Goal: Task Accomplishment & Management: Manage account settings

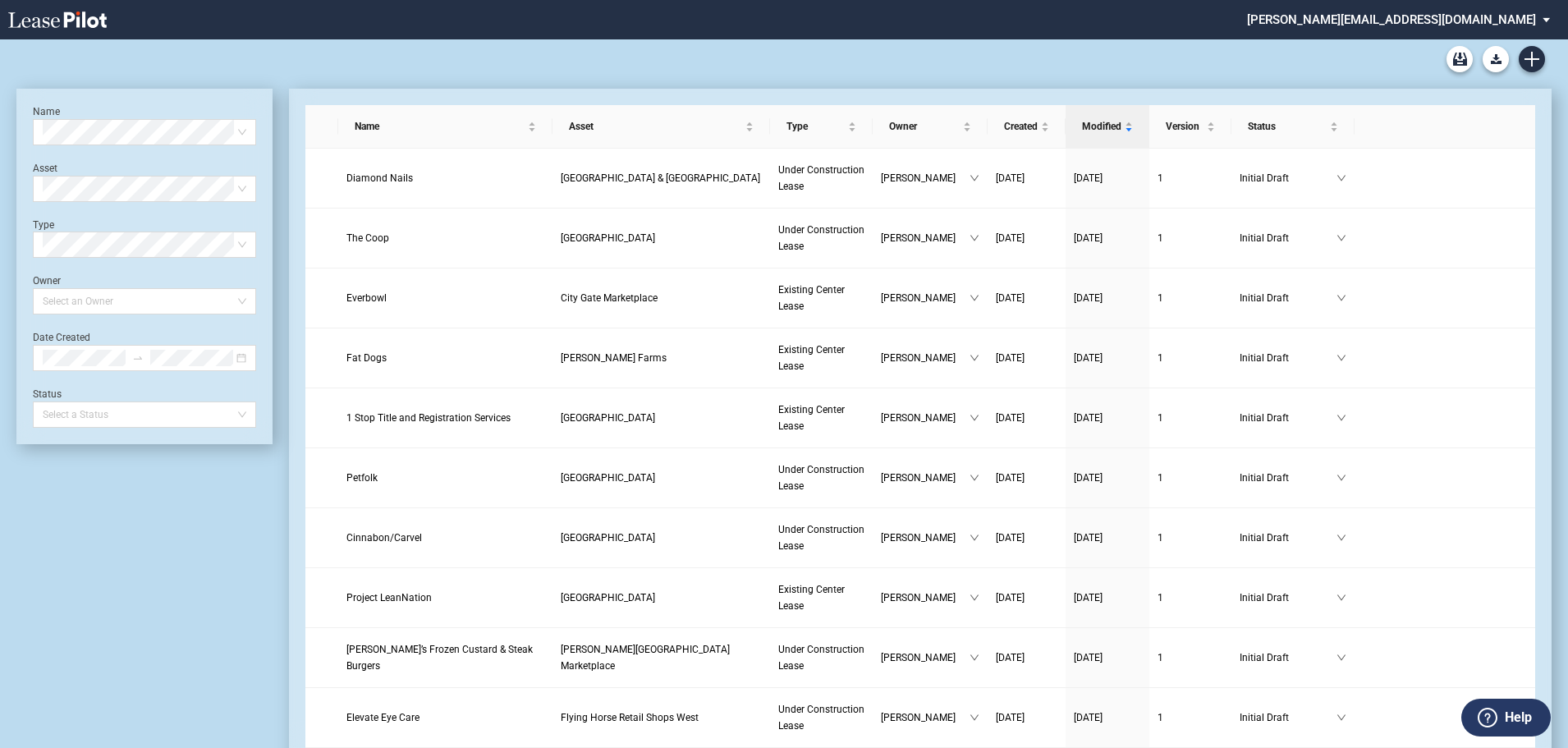
click at [1530, 19] on md-select "stucker@barclaygroup.com Change Password 2-Factor Authentication Form Managemen…" at bounding box center [1405, 18] width 319 height 37
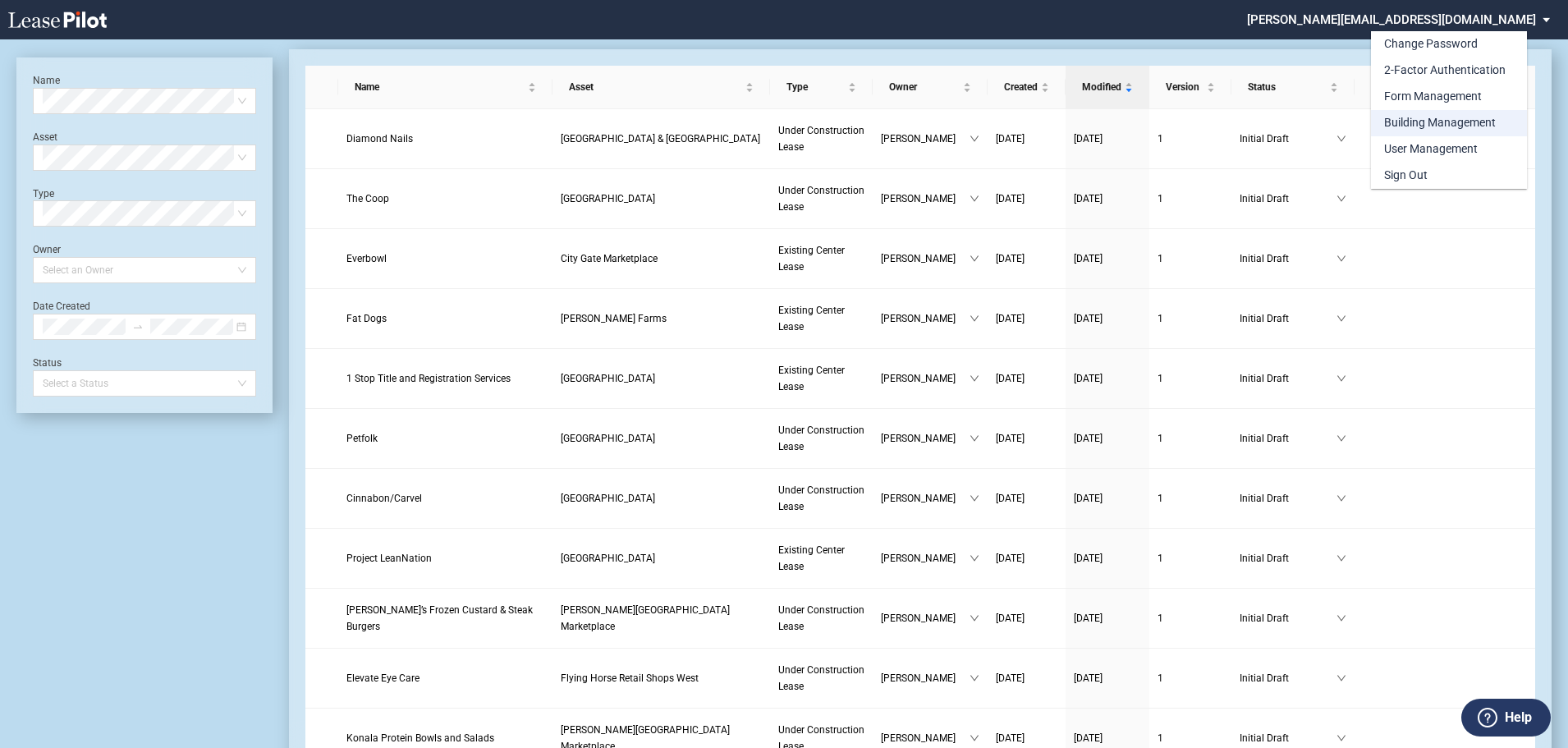
click at [1451, 123] on div "Building Management" at bounding box center [1439, 123] width 112 height 16
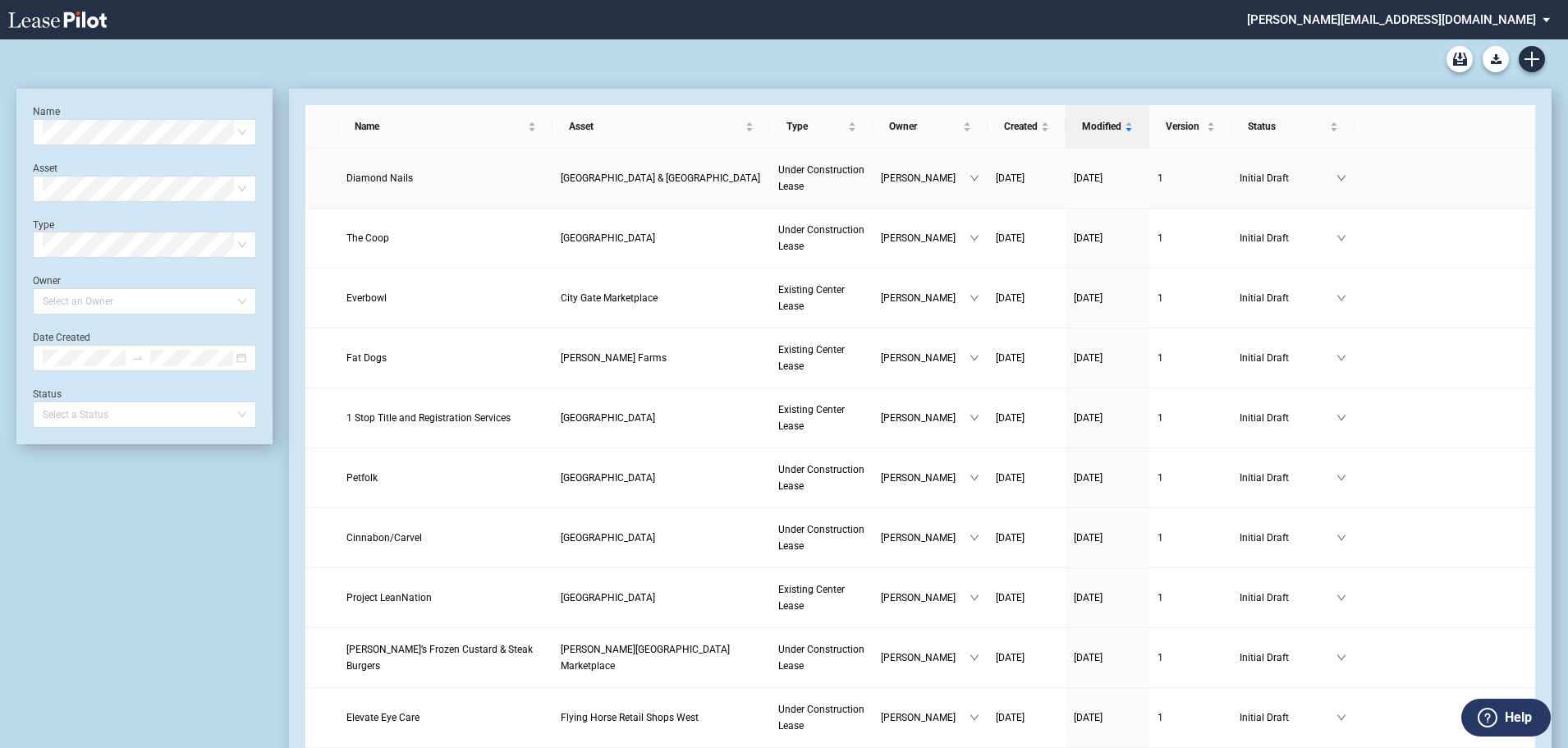
scroll to position [39, 0]
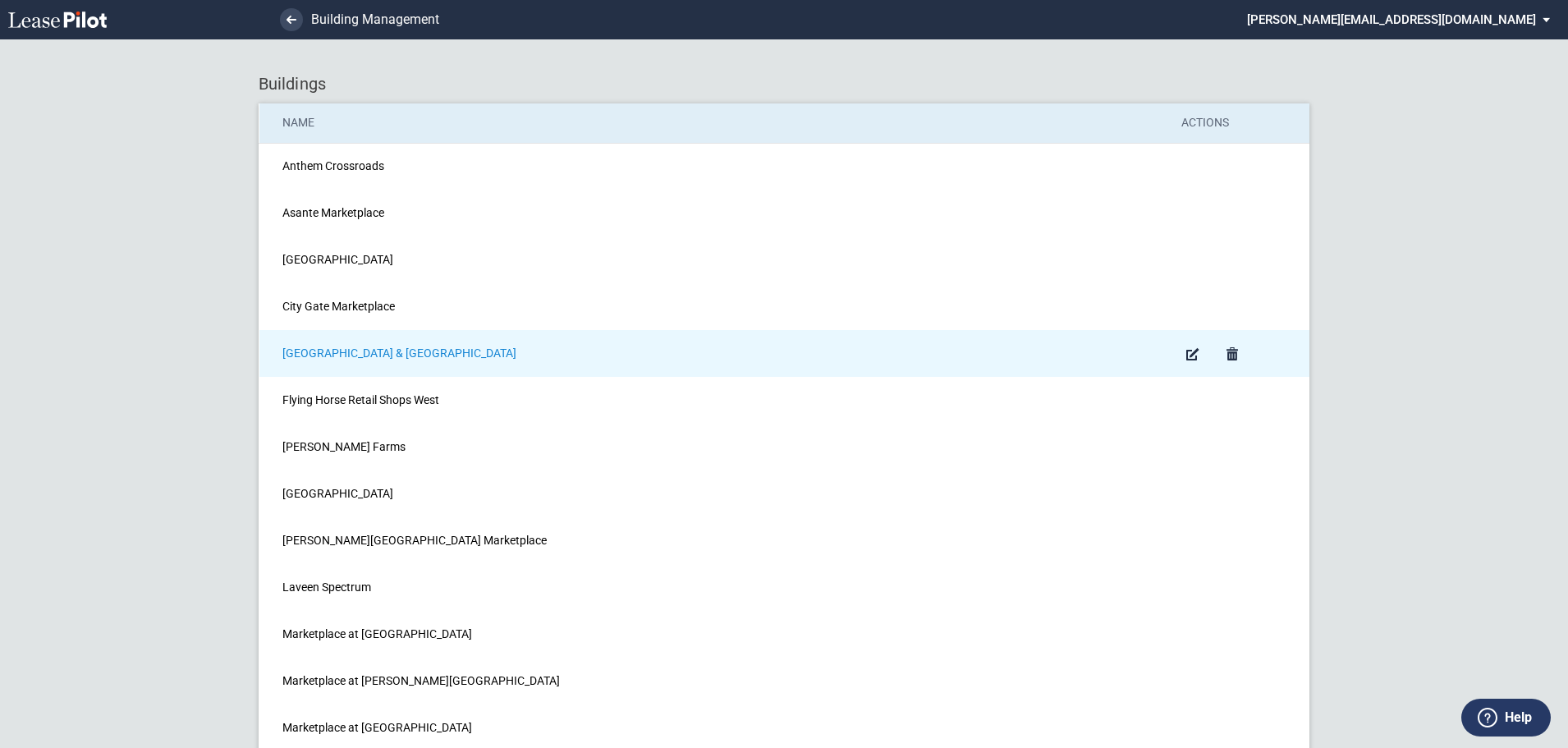
click at [351, 350] on span "[GEOGRAPHIC_DATA] & [GEOGRAPHIC_DATA]" at bounding box center [399, 353] width 234 height 13
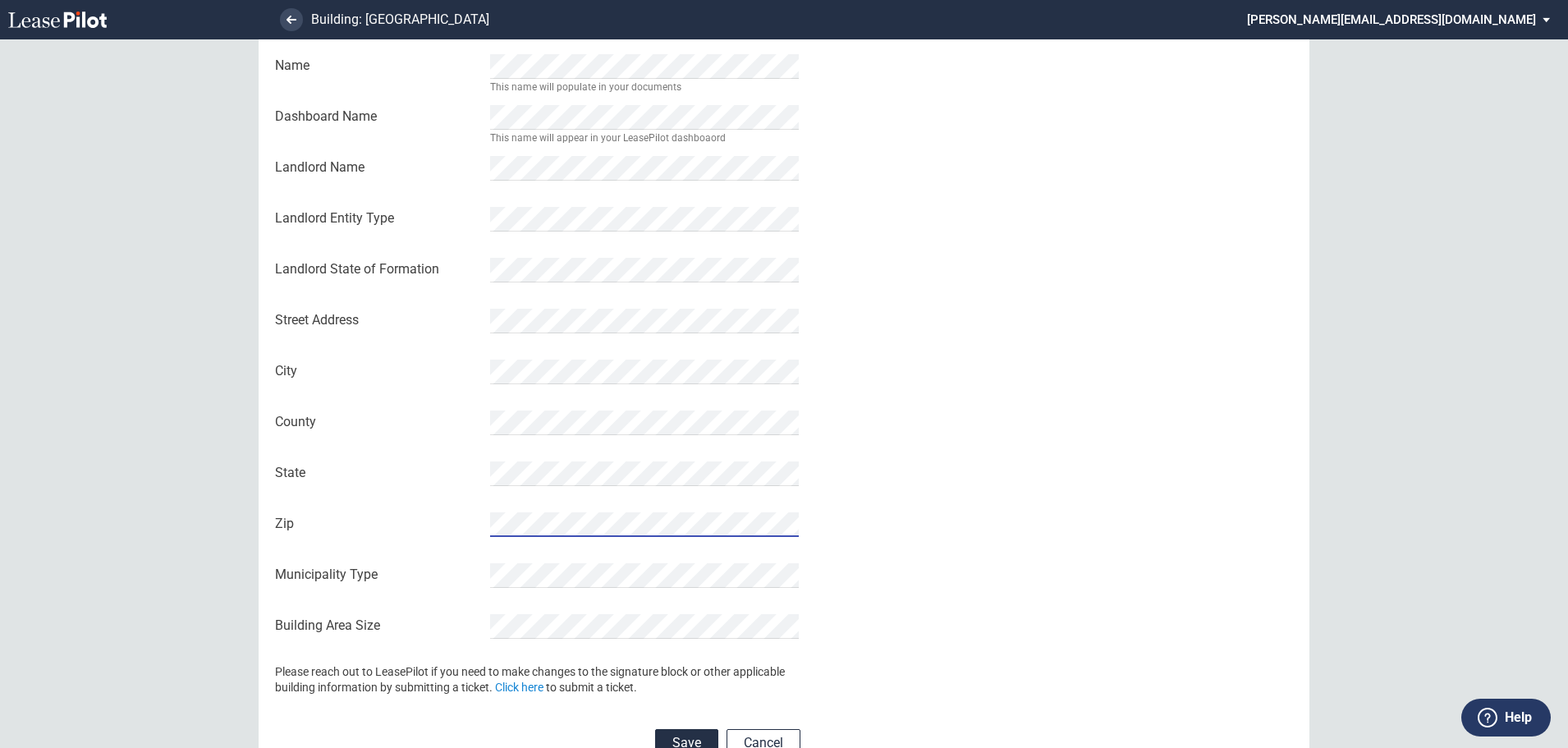
scroll to position [164, 0]
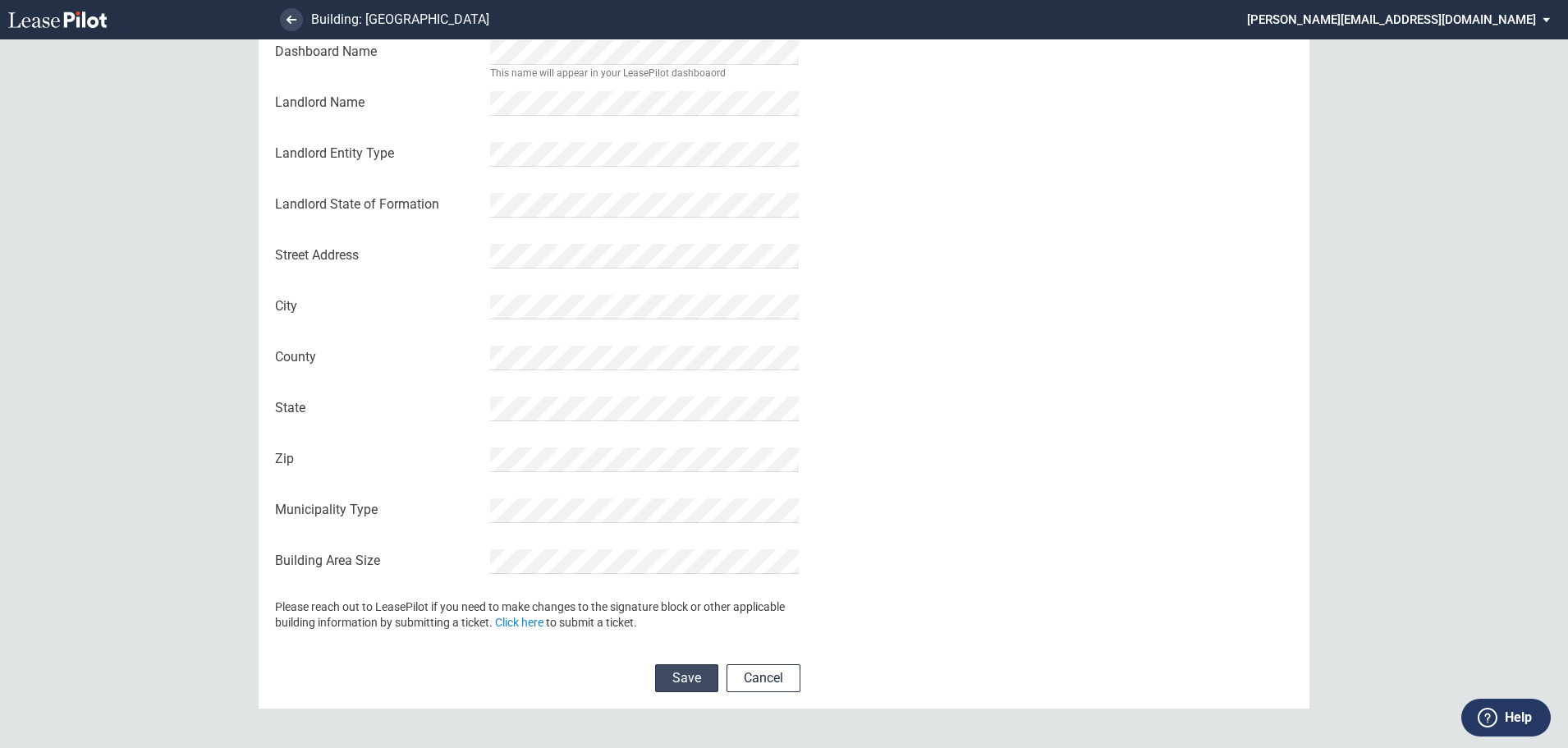
click at [683, 679] on button "Save" at bounding box center [687, 677] width 63 height 28
